Goal: Check status

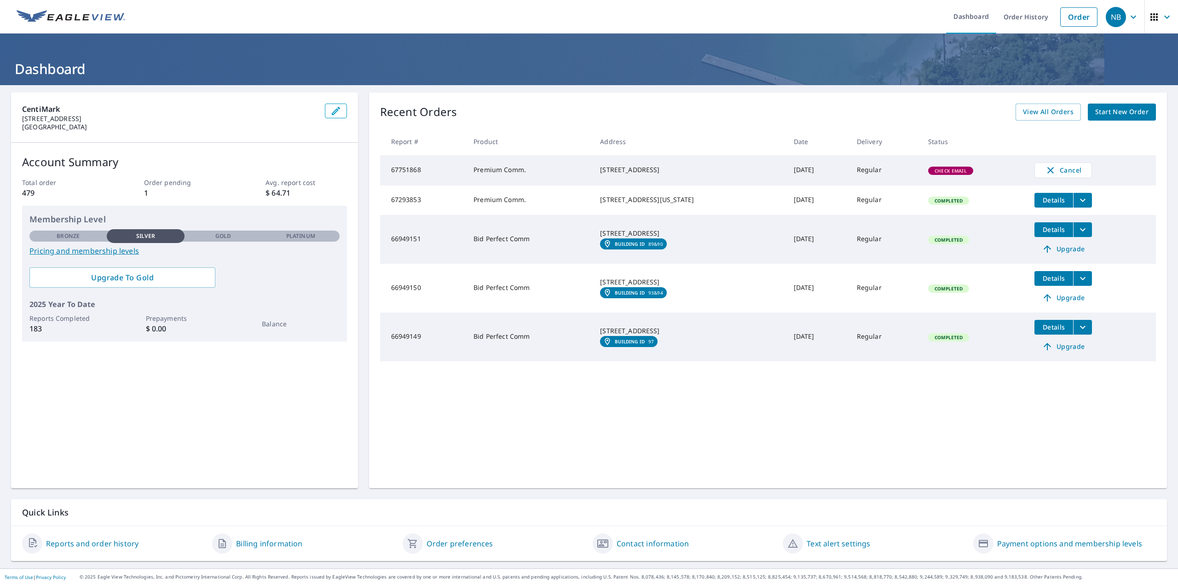
click at [938, 171] on span "Check Email" at bounding box center [950, 170] width 43 height 6
click at [102, 542] on link "Reports and order history" at bounding box center [92, 543] width 92 height 11
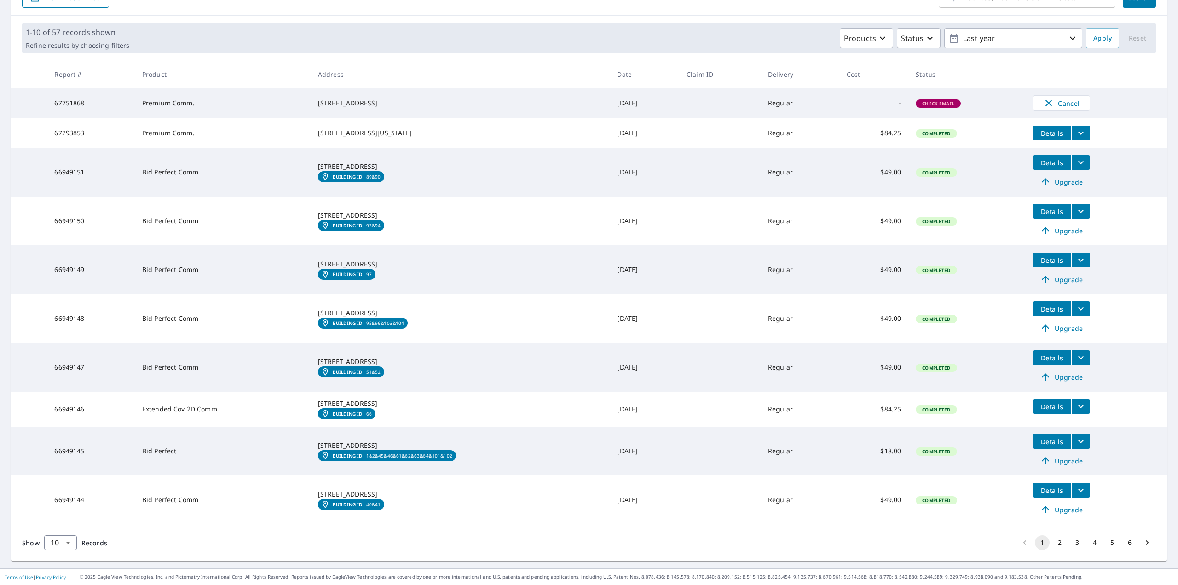
scroll to position [132, 0]
drag, startPoint x: 429, startPoint y: 351, endPoint x: 469, endPoint y: 334, distance: 43.7
click at [1060, 541] on li "2" at bounding box center [1059, 542] width 17 height 15
click at [1053, 544] on button "2" at bounding box center [1059, 542] width 15 height 15
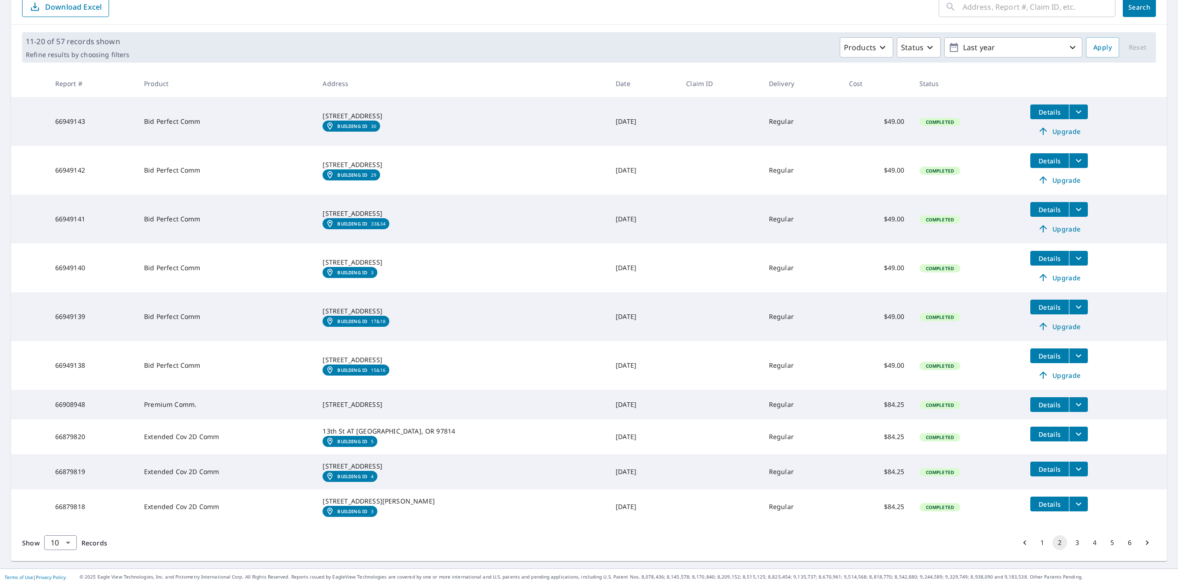
scroll to position [138, 0]
click at [1072, 540] on button "3" at bounding box center [1076, 542] width 15 height 15
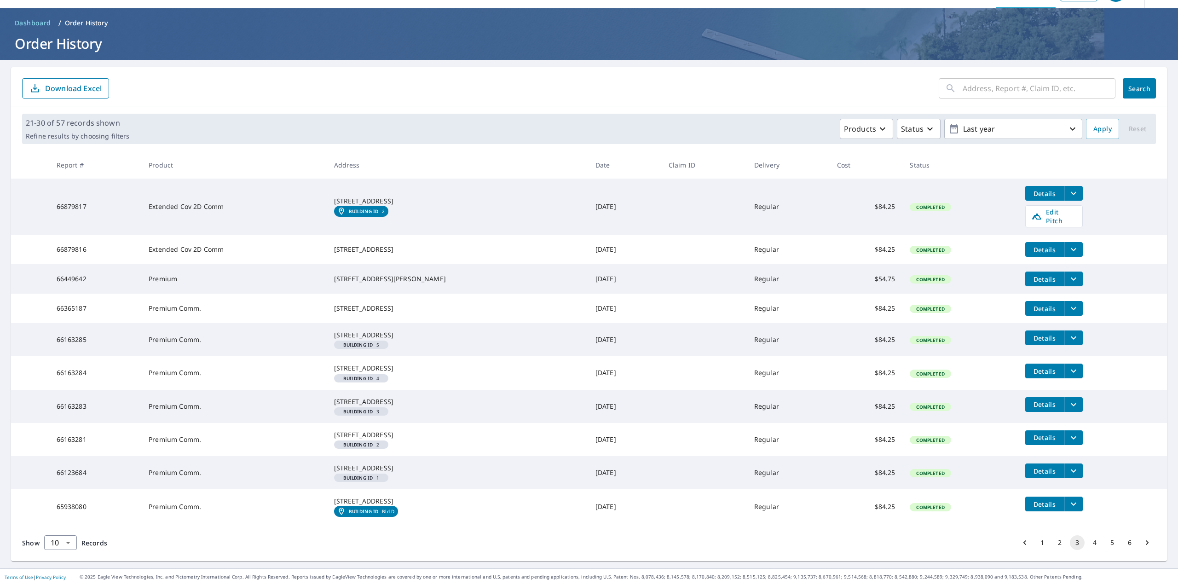
scroll to position [86, 0]
click at [1091, 541] on button "4" at bounding box center [1094, 542] width 15 height 15
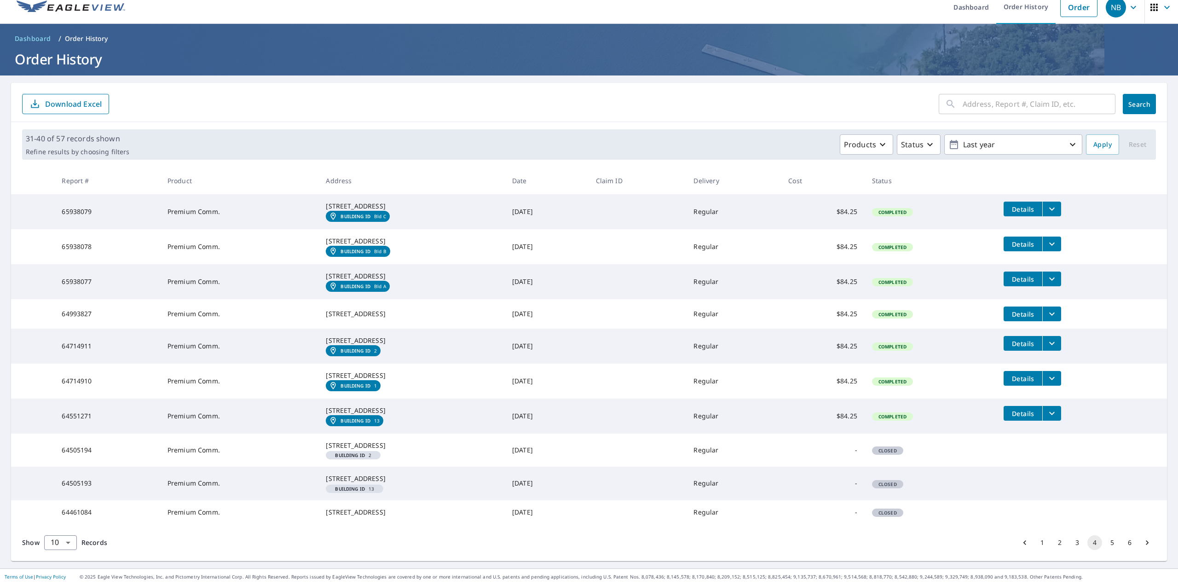
scroll to position [96, 0]
click at [1104, 545] on button "5" at bounding box center [1111, 542] width 15 height 15
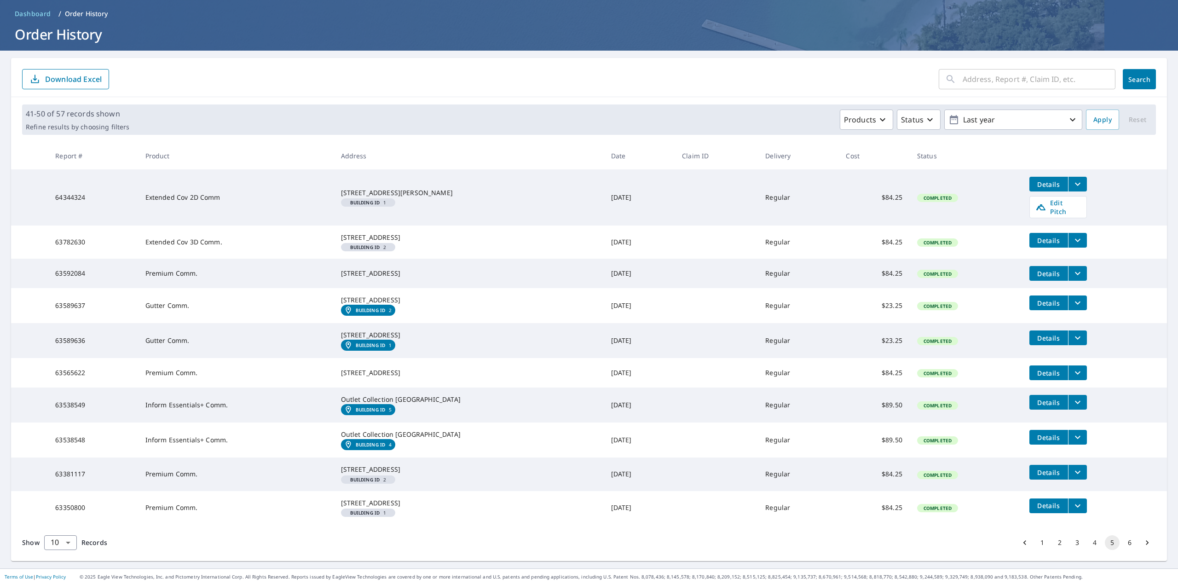
scroll to position [100, 0]
click at [1127, 542] on button "6" at bounding box center [1129, 542] width 15 height 15
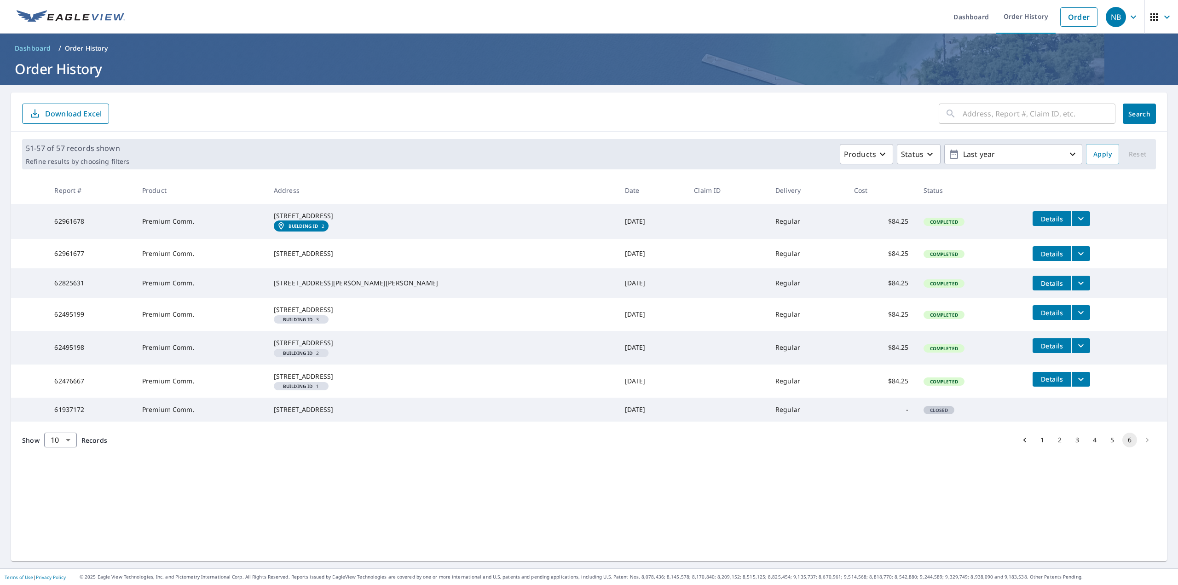
click at [1138, 447] on li "pagination navigation" at bounding box center [1146, 439] width 17 height 15
click at [1035, 447] on button "1" at bounding box center [1042, 439] width 15 height 15
